Goal: Task Accomplishment & Management: Manage account settings

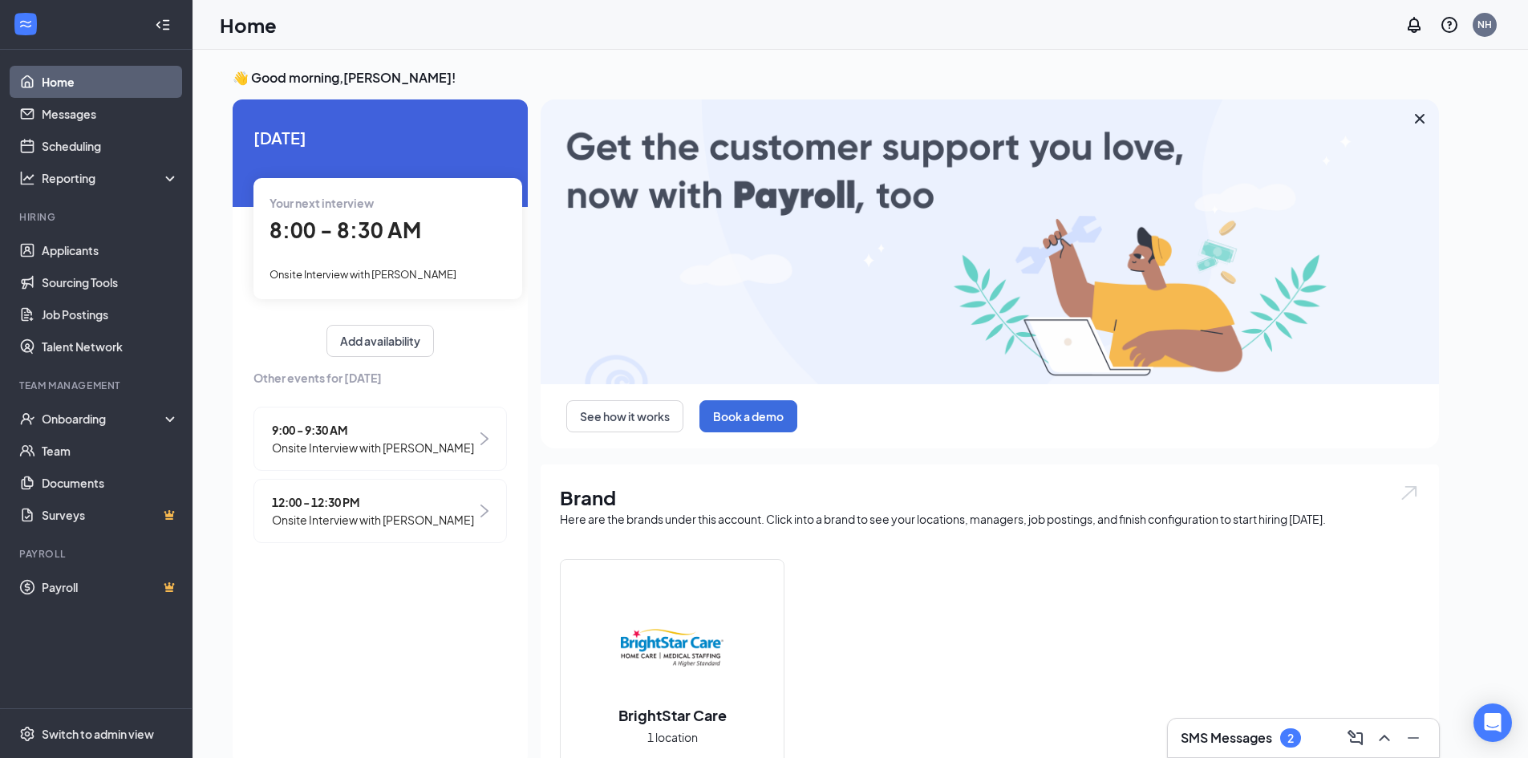
drag, startPoint x: 1251, startPoint y: 733, endPoint x: 1137, endPoint y: 456, distance: 299.3
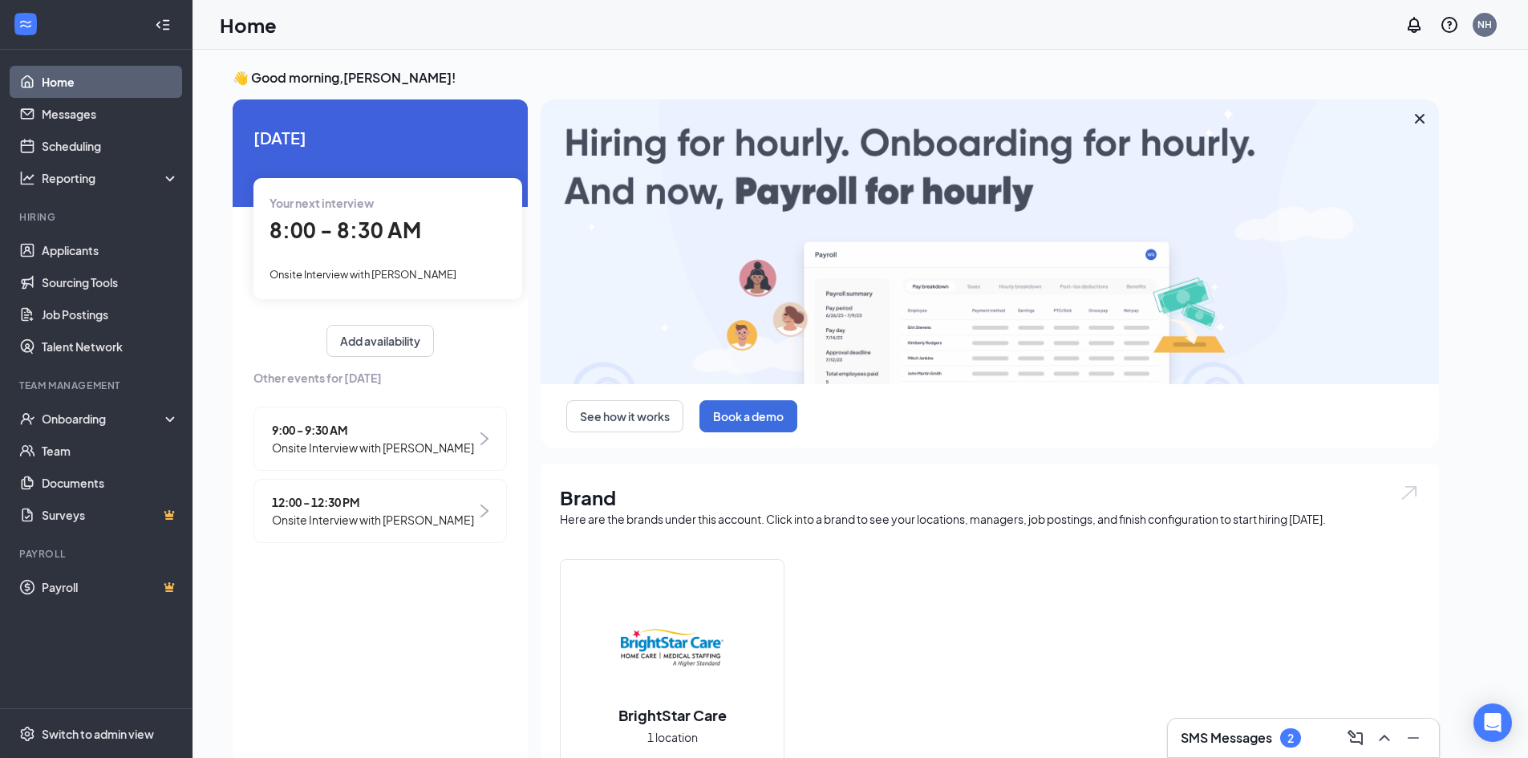
click at [1251, 733] on h3 "SMS Messages" at bounding box center [1226, 738] width 91 height 18
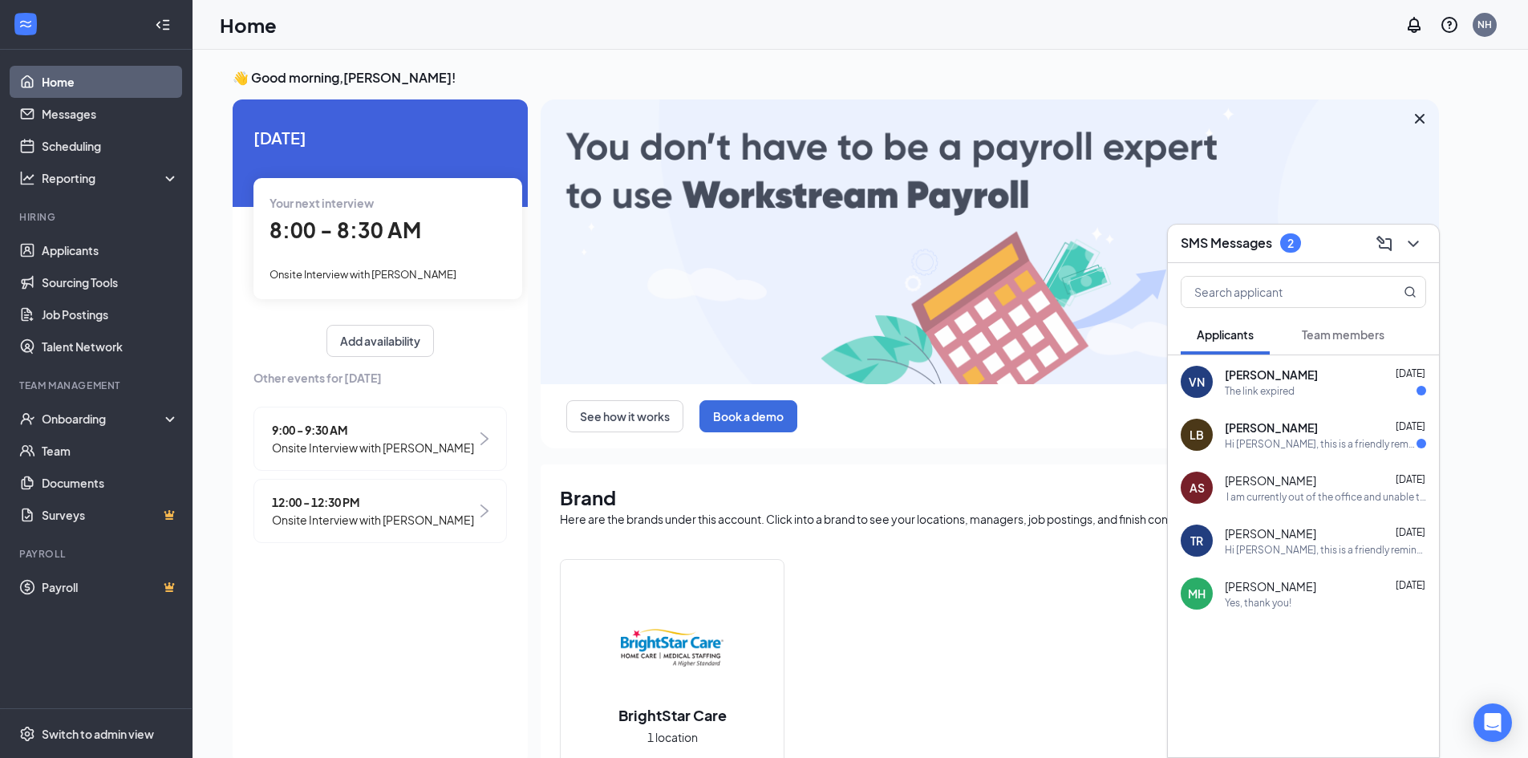
click at [1292, 432] on span "[PERSON_NAME]" at bounding box center [1271, 428] width 93 height 16
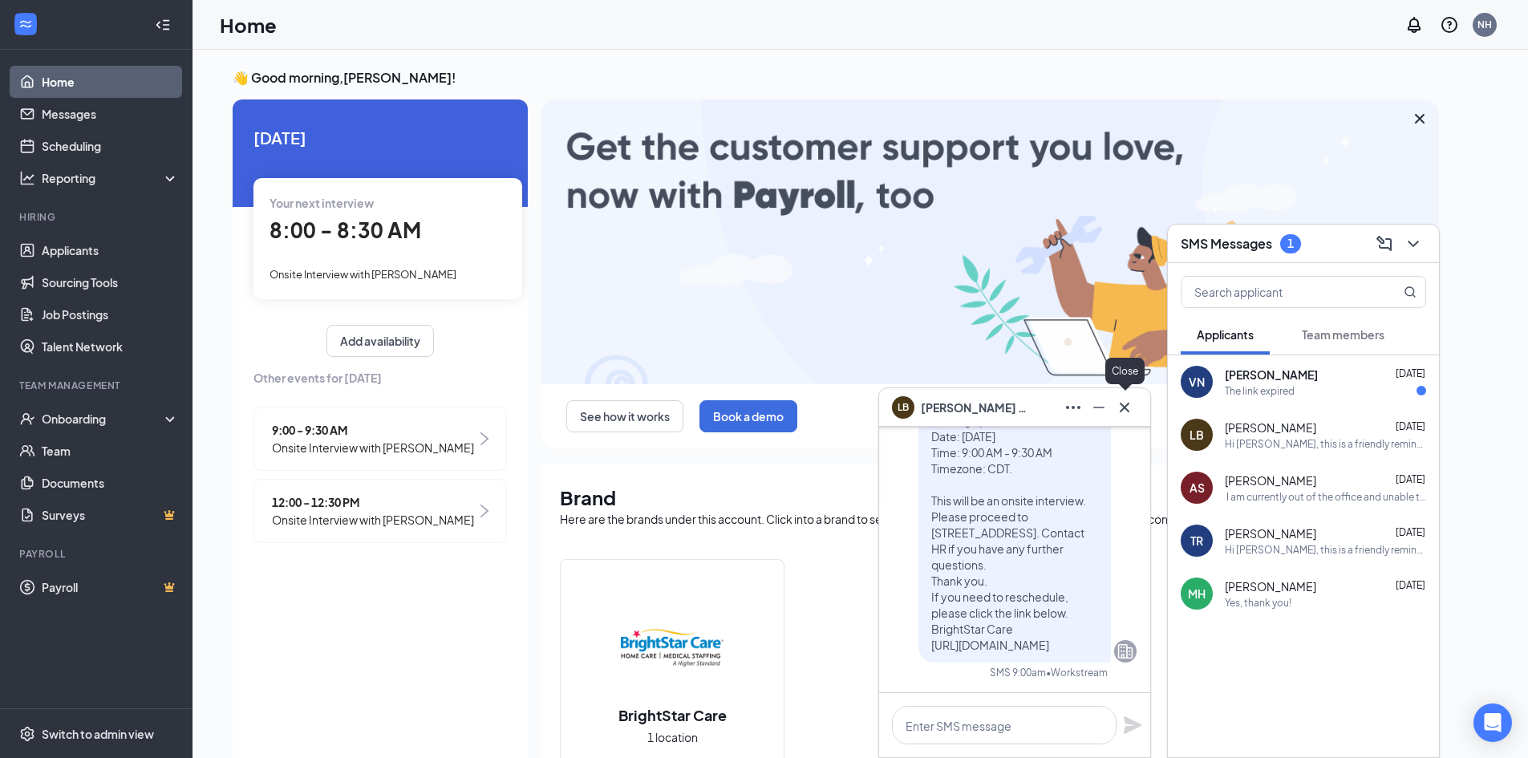
click at [1121, 401] on icon "Cross" at bounding box center [1124, 407] width 19 height 19
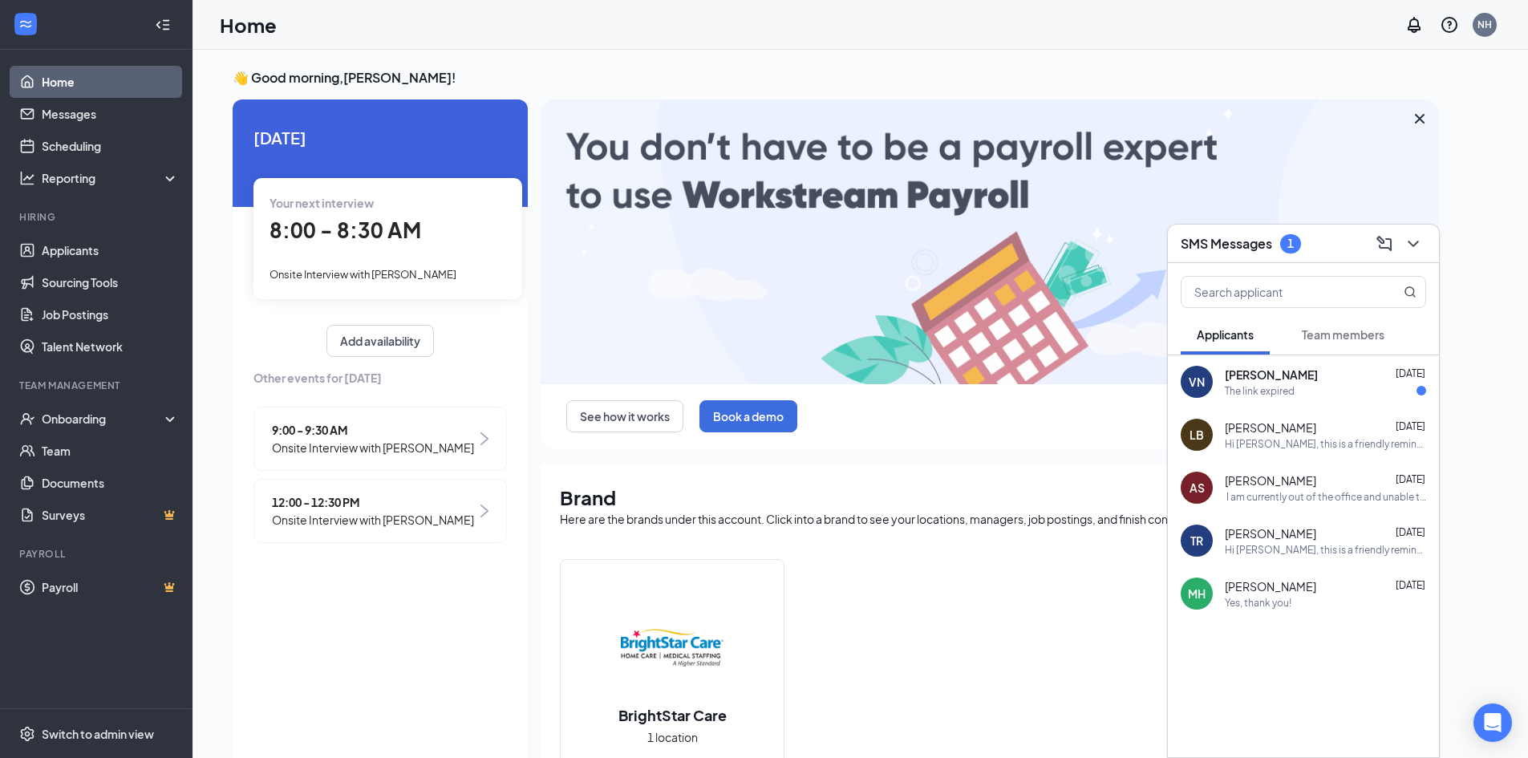
click at [1267, 370] on span "[PERSON_NAME]" at bounding box center [1271, 375] width 93 height 16
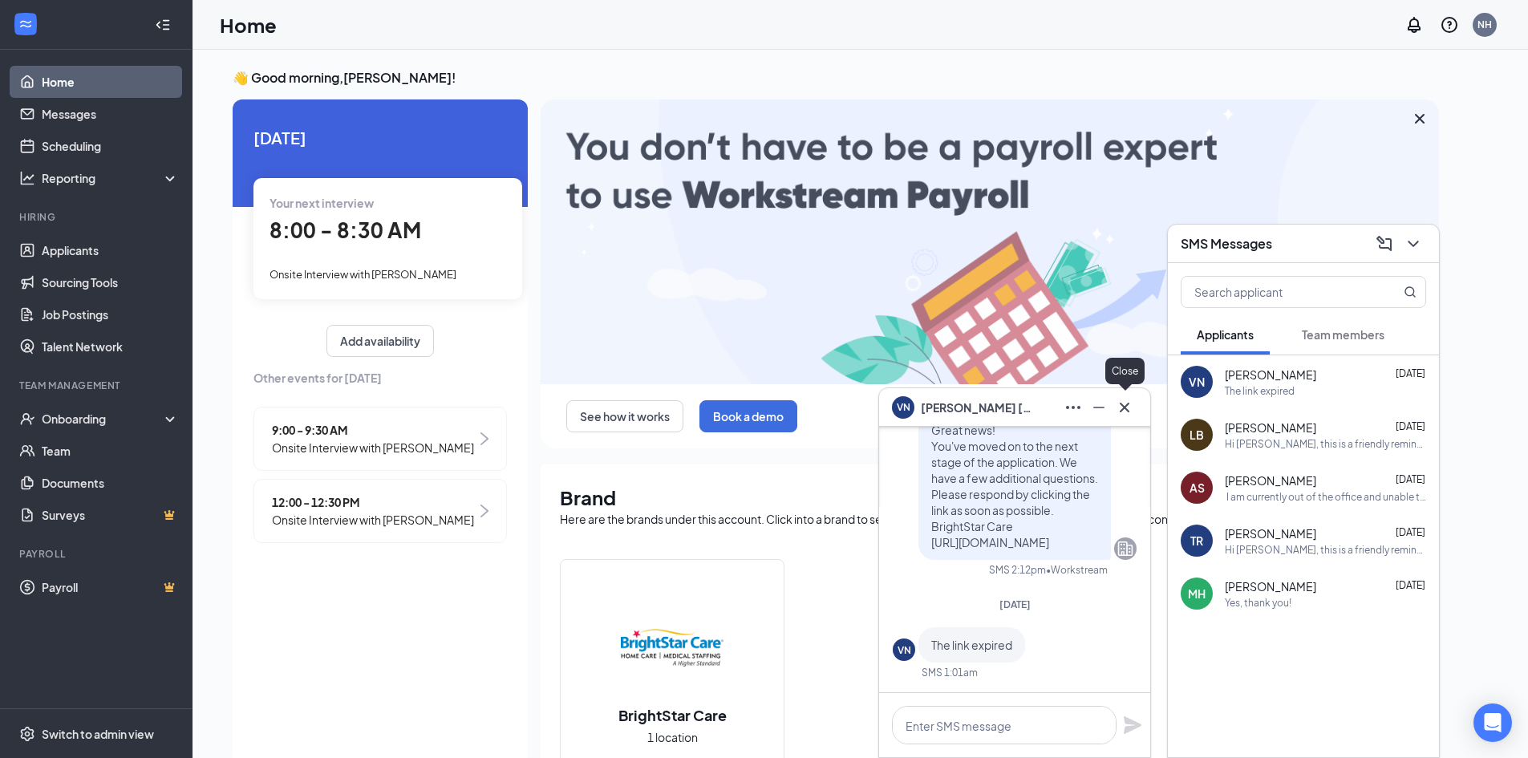
click at [1129, 404] on icon "Cross" at bounding box center [1124, 407] width 19 height 19
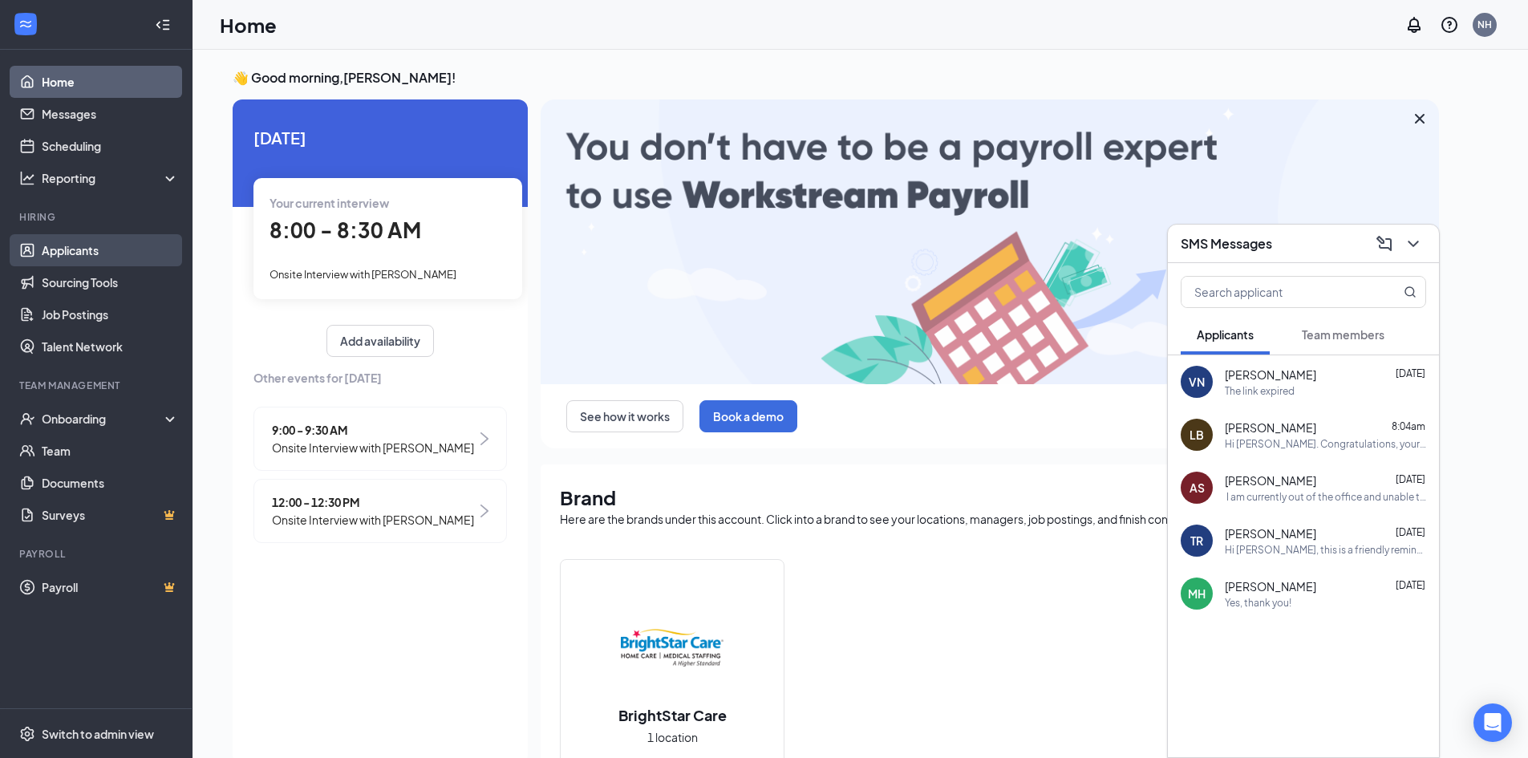
click at [48, 247] on link "Applicants" at bounding box center [110, 250] width 137 height 32
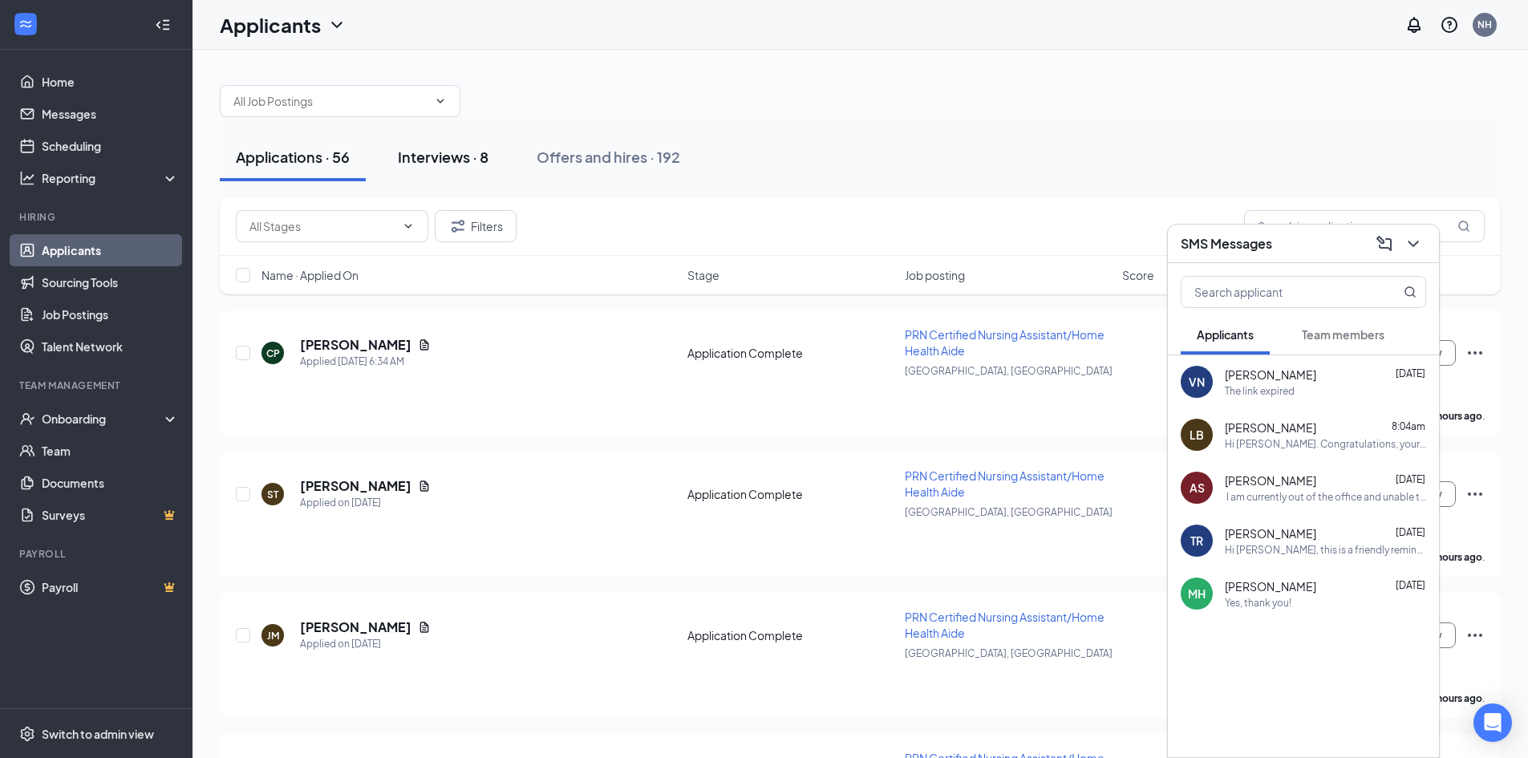
click at [428, 158] on div "Interviews · 8" at bounding box center [443, 157] width 91 height 20
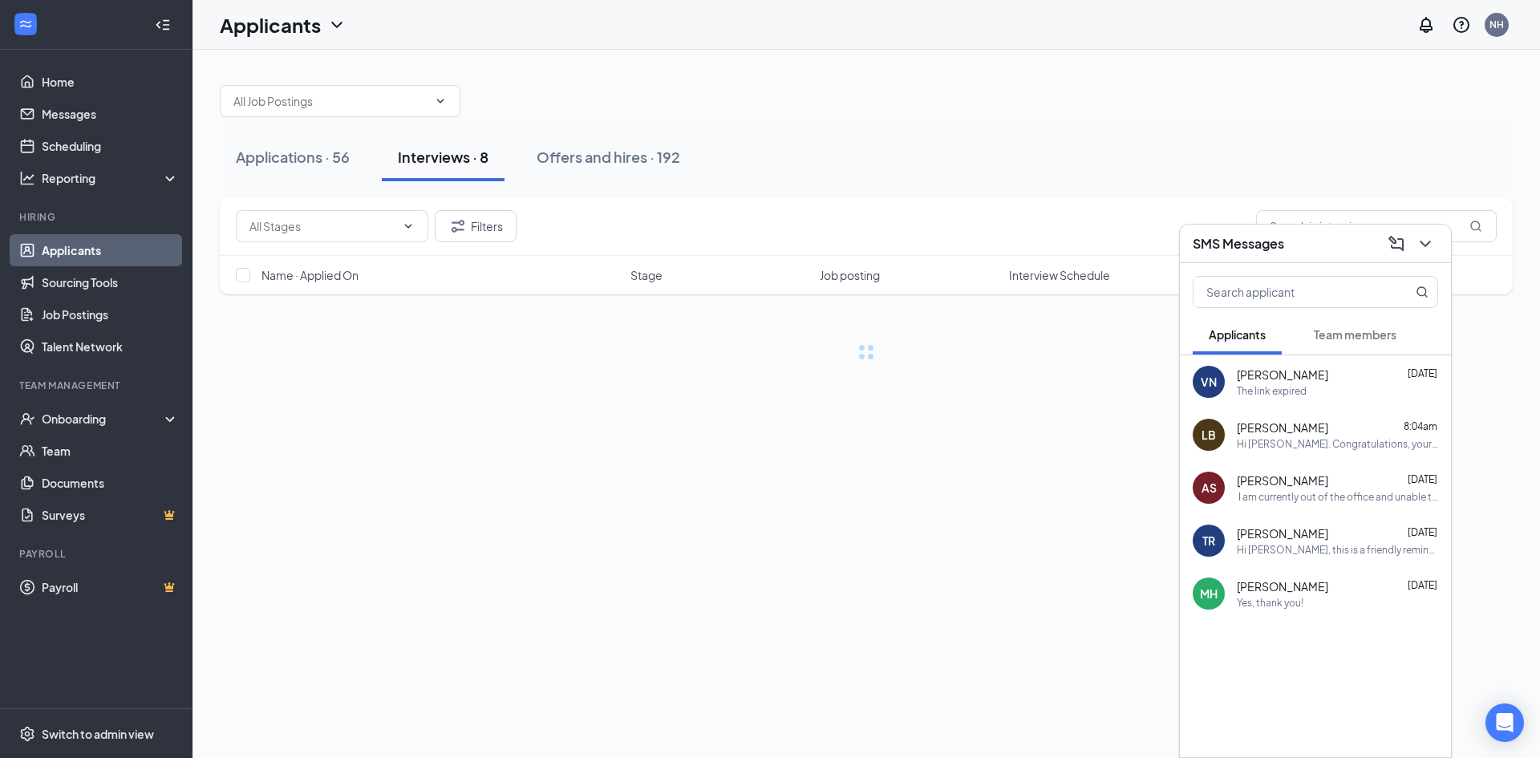
click at [1425, 246] on button at bounding box center [1426, 244] width 26 height 26
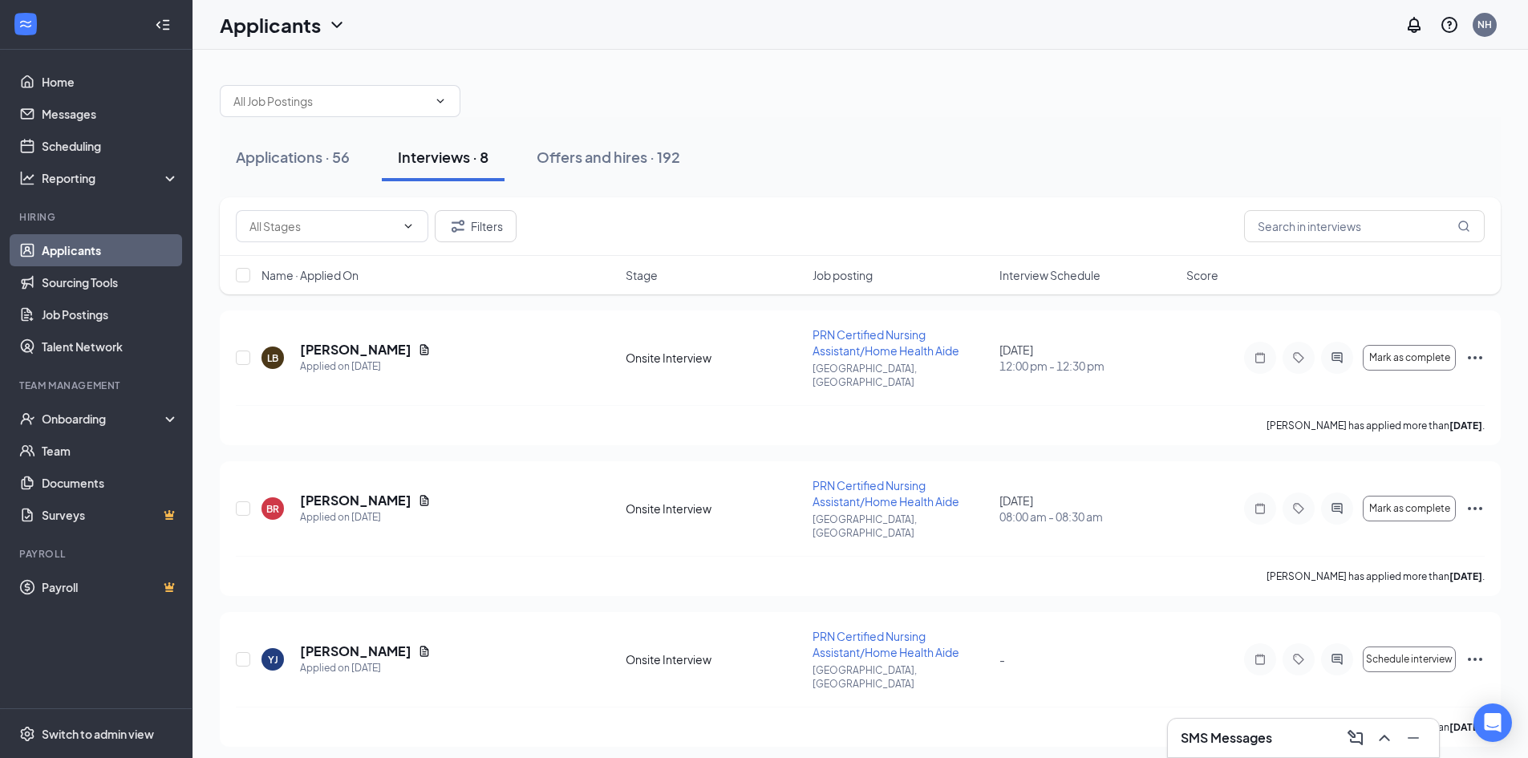
click at [1080, 278] on span "Interview Schedule" at bounding box center [1049, 275] width 101 height 16
click at [1475, 356] on icon "Ellipses" at bounding box center [1475, 357] width 14 height 3
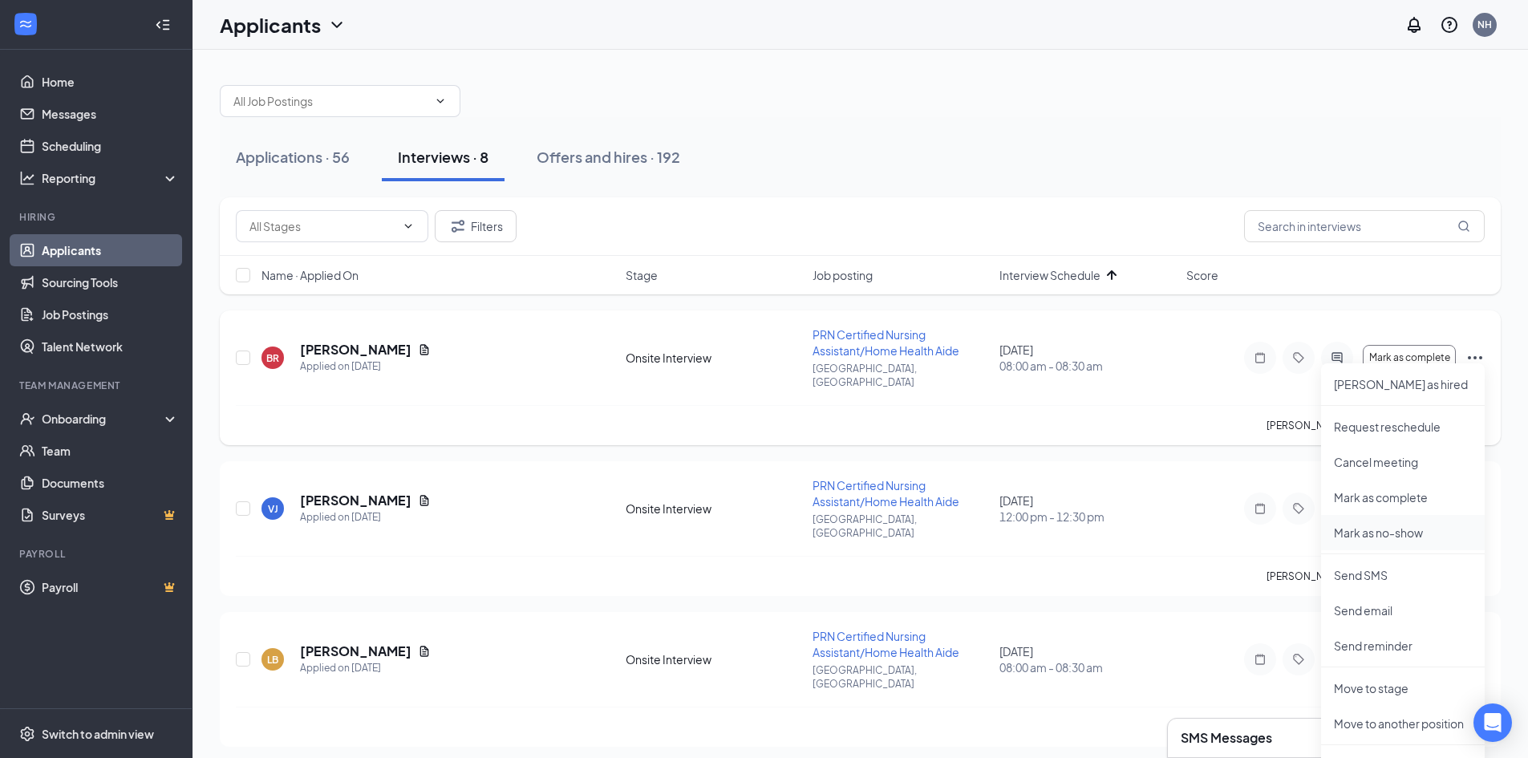
click at [1389, 537] on p "Mark as no-show" at bounding box center [1403, 533] width 138 height 16
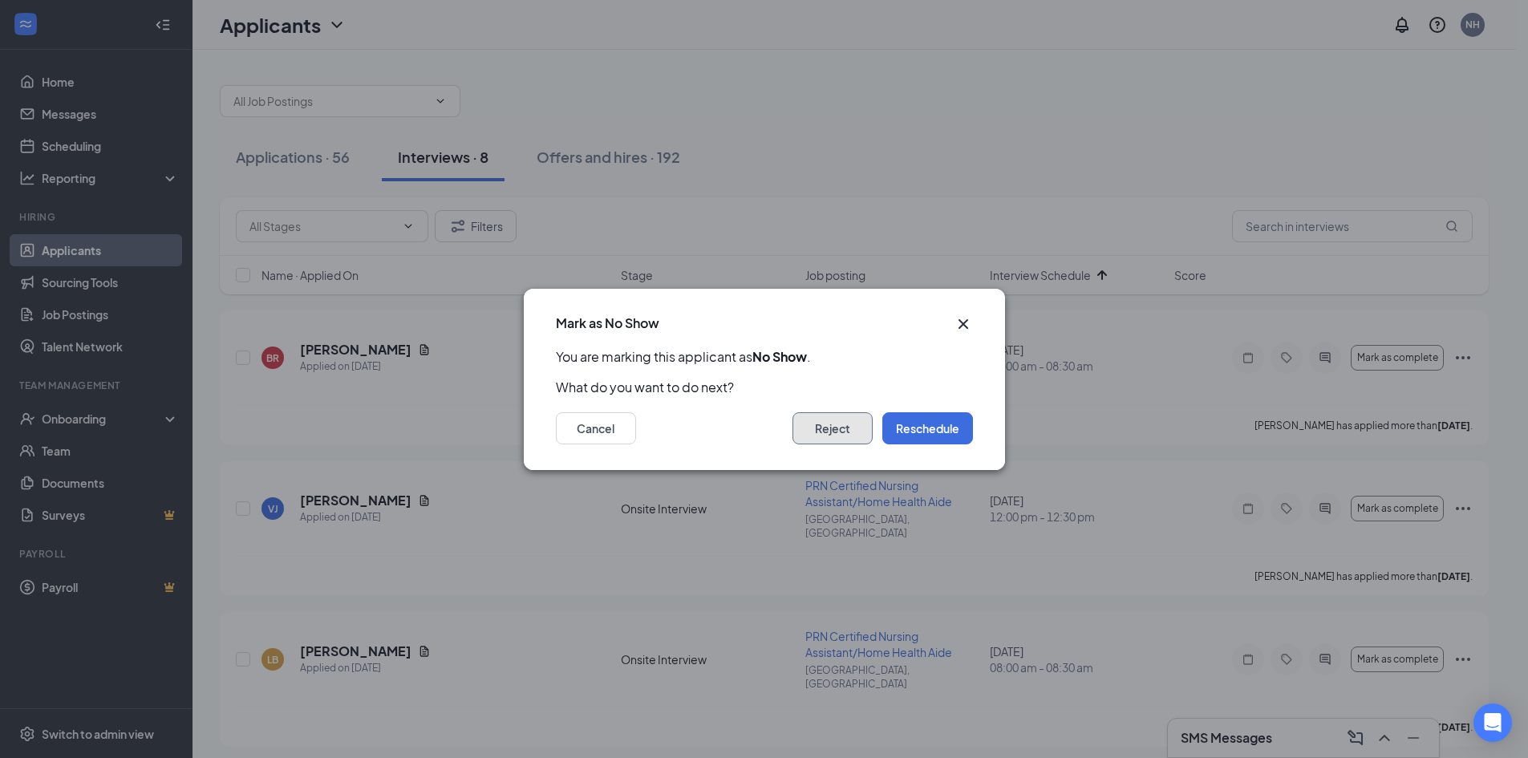
click at [853, 428] on button "Reject" at bounding box center [833, 428] width 80 height 32
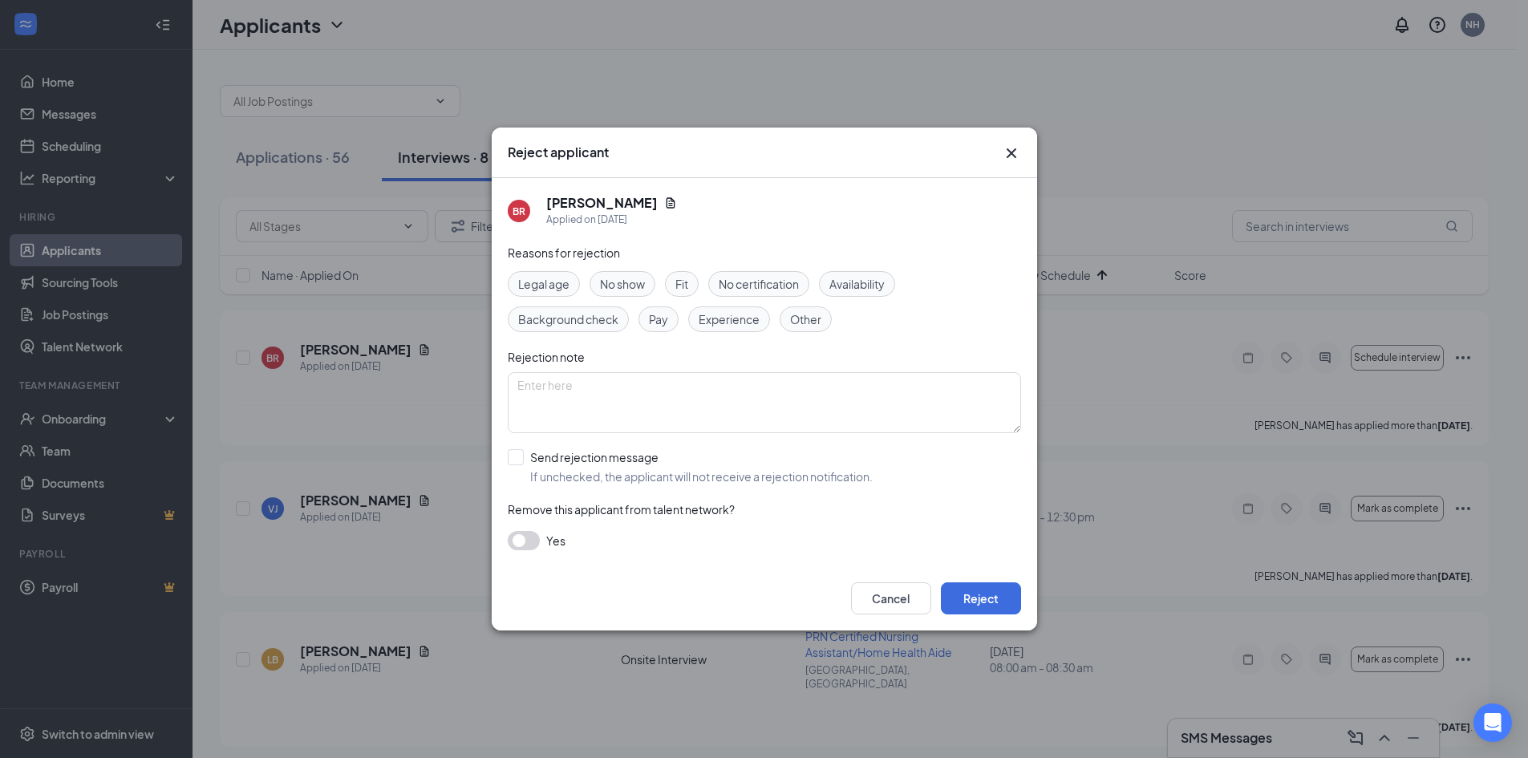
click at [630, 281] on span "No show" at bounding box center [622, 284] width 45 height 18
click at [521, 452] on input "Send rejection message If unchecked, the applicant will not receive a rejection…" at bounding box center [690, 466] width 365 height 35
checkbox input "true"
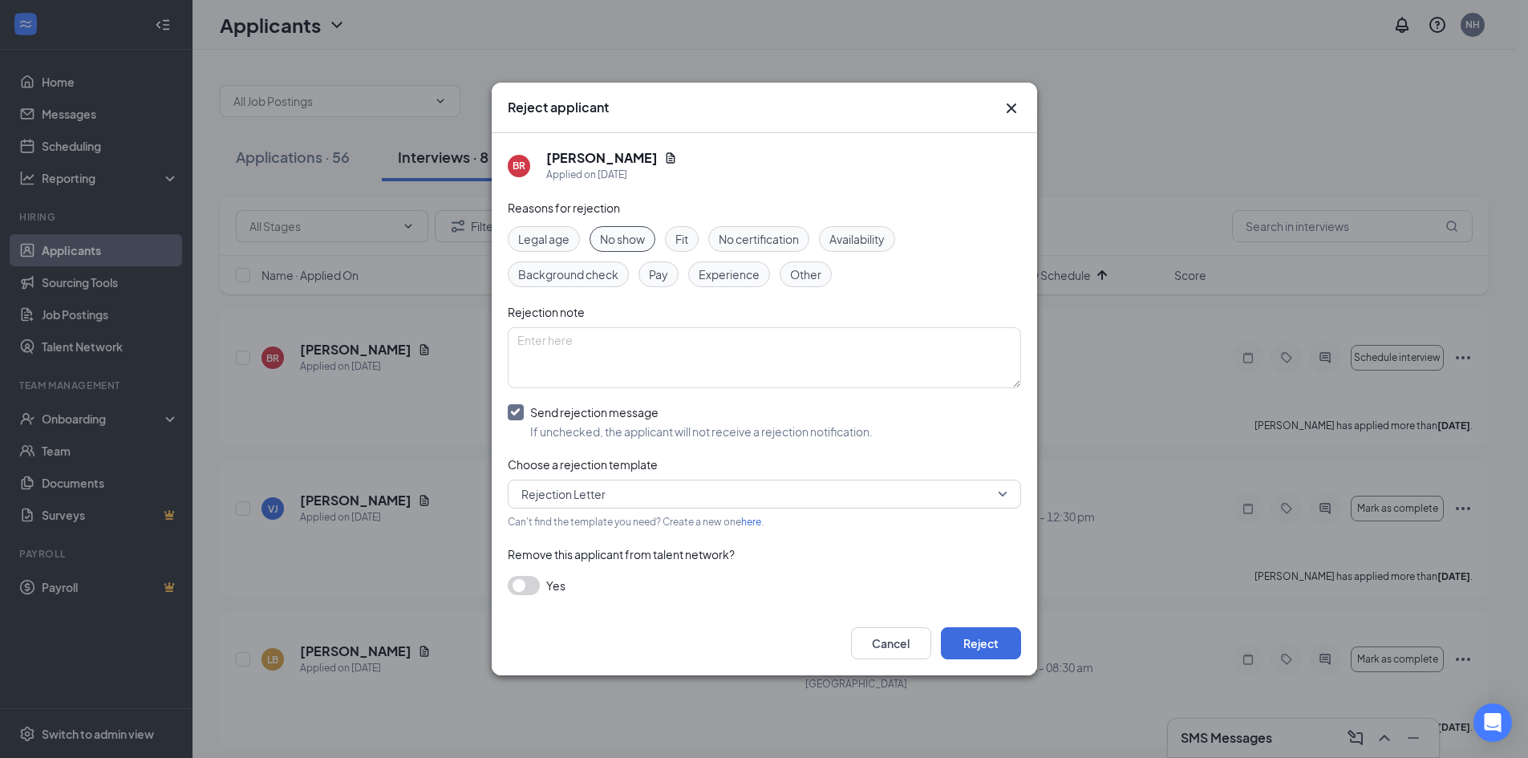
click at [525, 583] on button "button" at bounding box center [524, 585] width 32 height 19
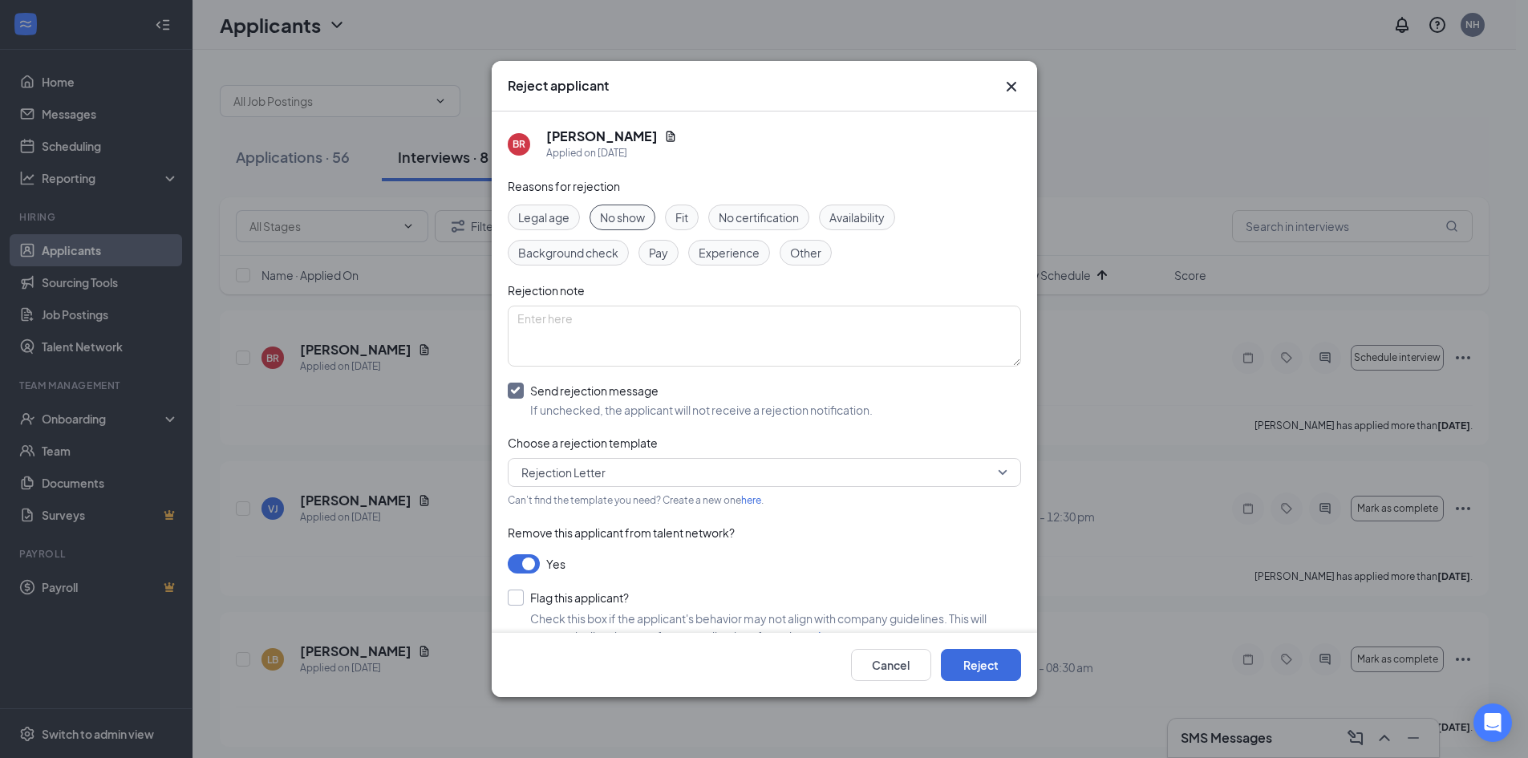
click at [571, 601] on input "Flag this applicant?" at bounding box center [568, 598] width 121 height 16
checkbox input "true"
drag, startPoint x: 972, startPoint y: 673, endPoint x: 1016, endPoint y: 638, distance: 55.9
click at [973, 673] on button "Reject" at bounding box center [981, 665] width 80 height 32
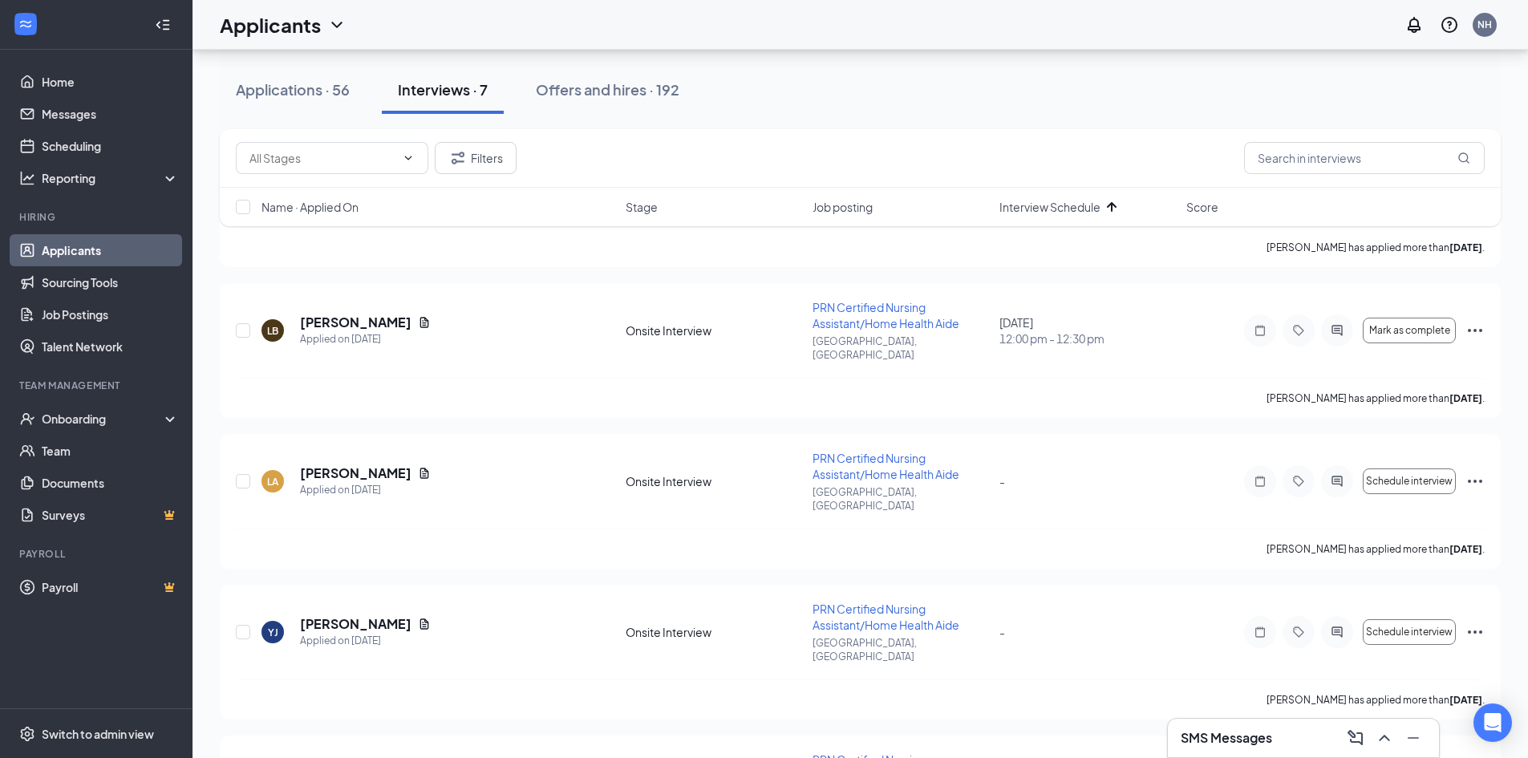
scroll to position [516, 0]
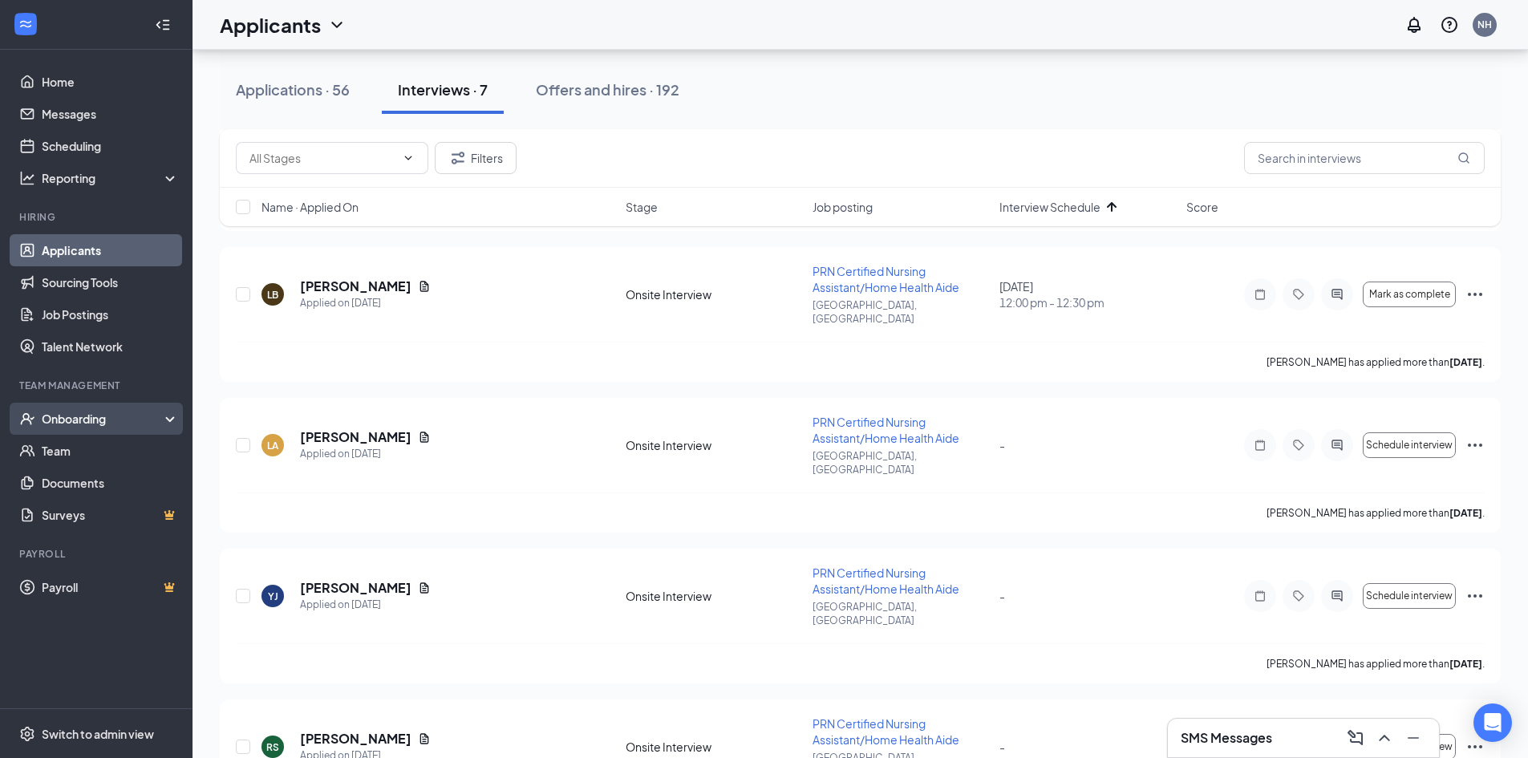
click at [89, 410] on div "Onboarding" at bounding box center [96, 419] width 193 height 32
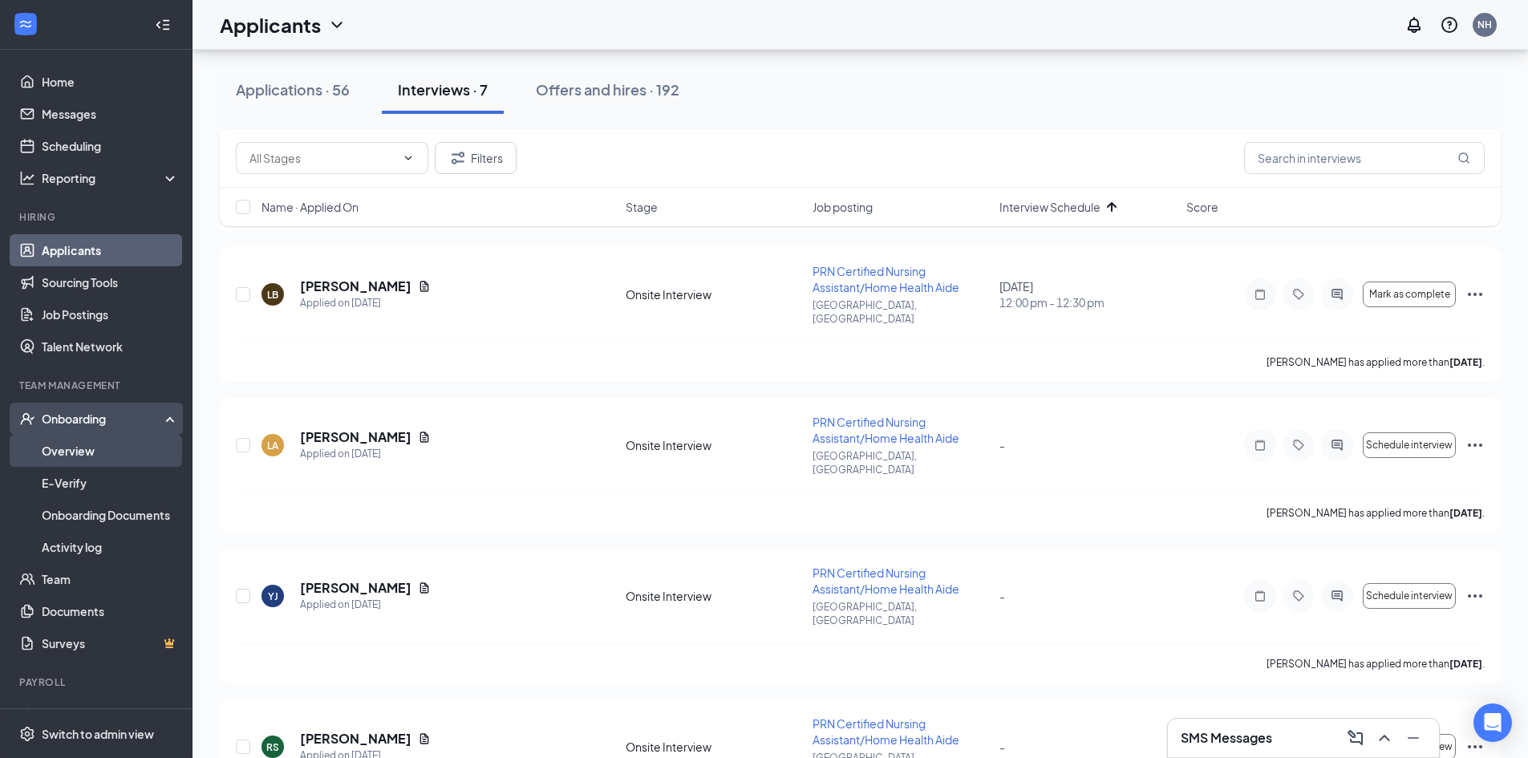
click at [78, 450] on link "Overview" at bounding box center [110, 451] width 137 height 32
